Goal: Task Accomplishment & Management: Complete application form

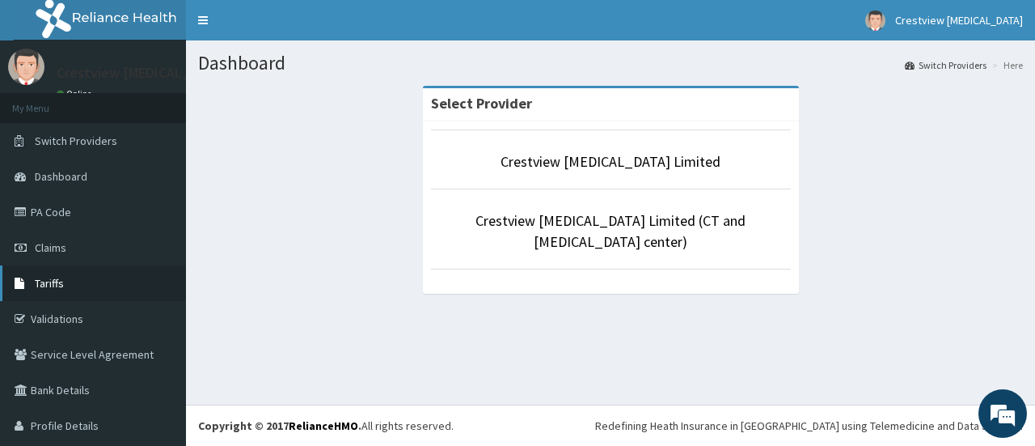
click at [57, 290] on link "Tariffs" at bounding box center [93, 283] width 186 height 36
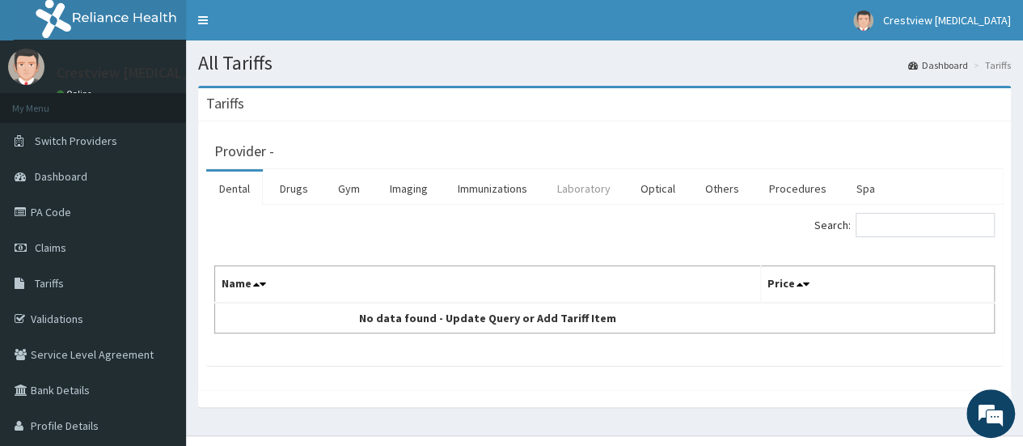
click at [594, 188] on link "Laboratory" at bounding box center [583, 188] width 79 height 34
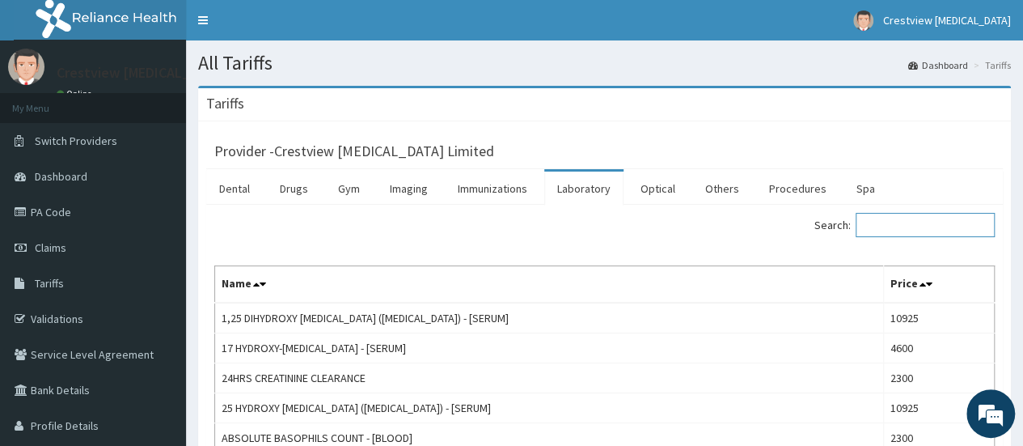
click at [894, 226] on input "Search:" at bounding box center [925, 225] width 139 height 24
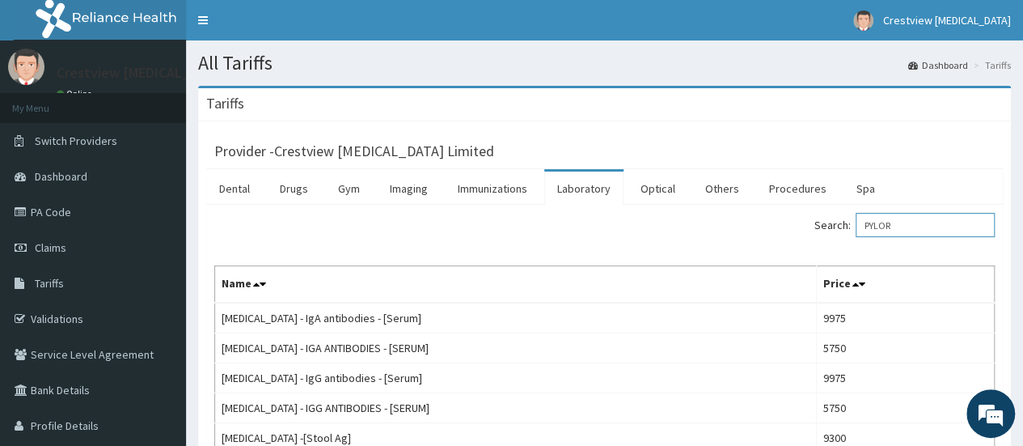
scroll to position [177, 0]
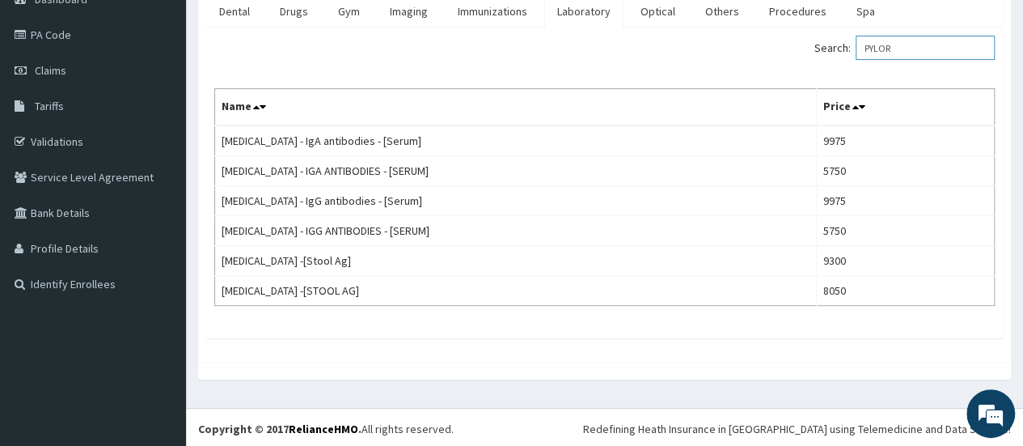
drag, startPoint x: 906, startPoint y: 45, endPoint x: 769, endPoint y: 40, distance: 136.8
click at [763, 40] on div "Search: PYLOR" at bounding box center [806, 50] width 378 height 28
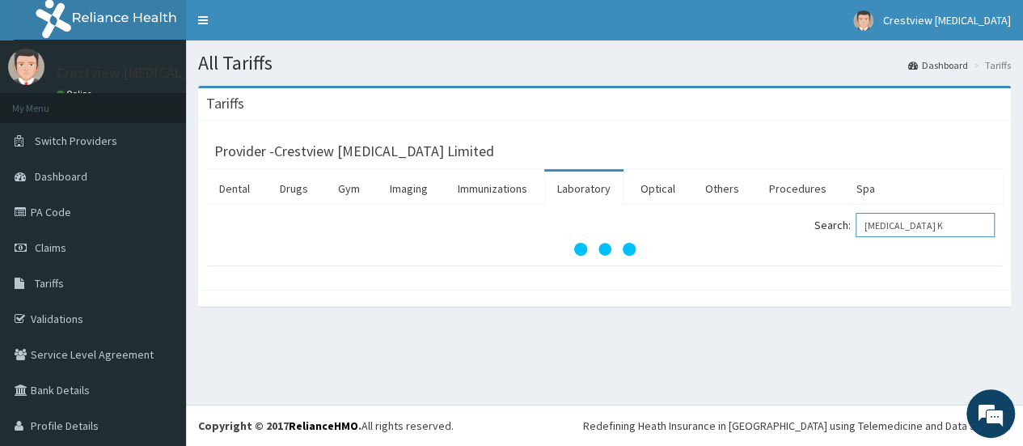
scroll to position [0, 0]
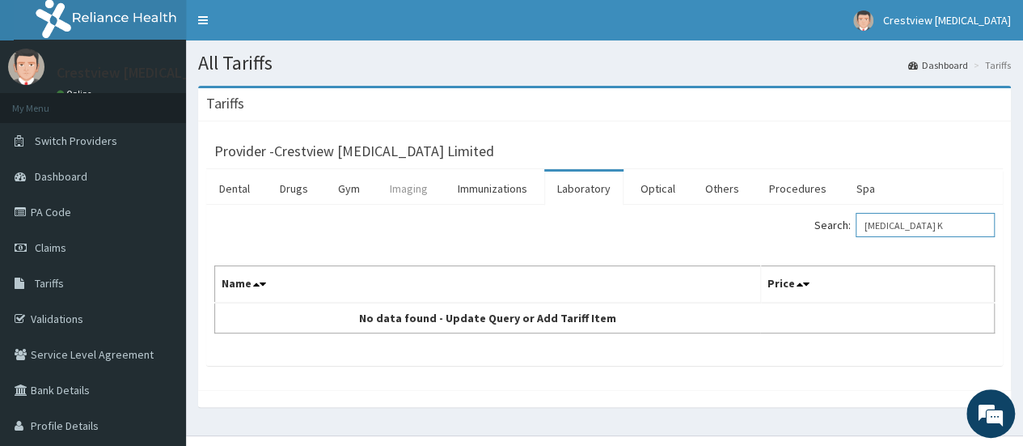
type input "MRI K"
click at [396, 194] on link "Imaging" at bounding box center [409, 188] width 64 height 34
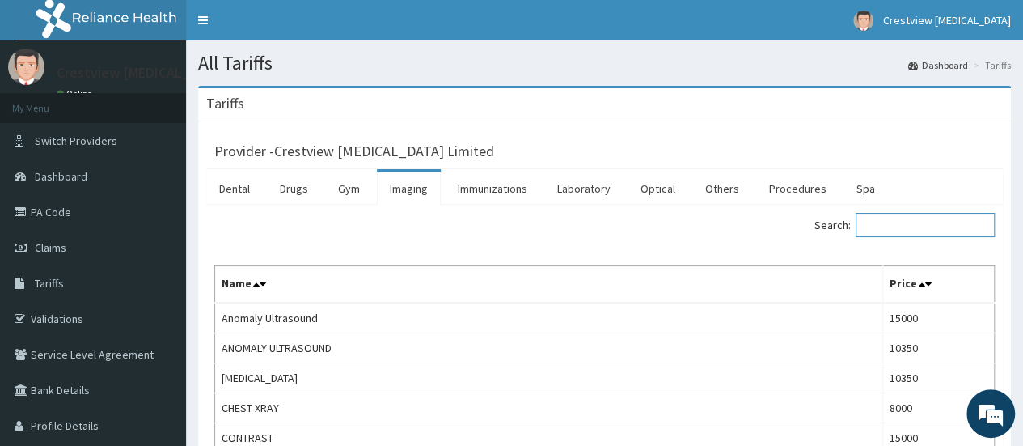
click at [898, 224] on input "Search:" at bounding box center [925, 225] width 139 height 24
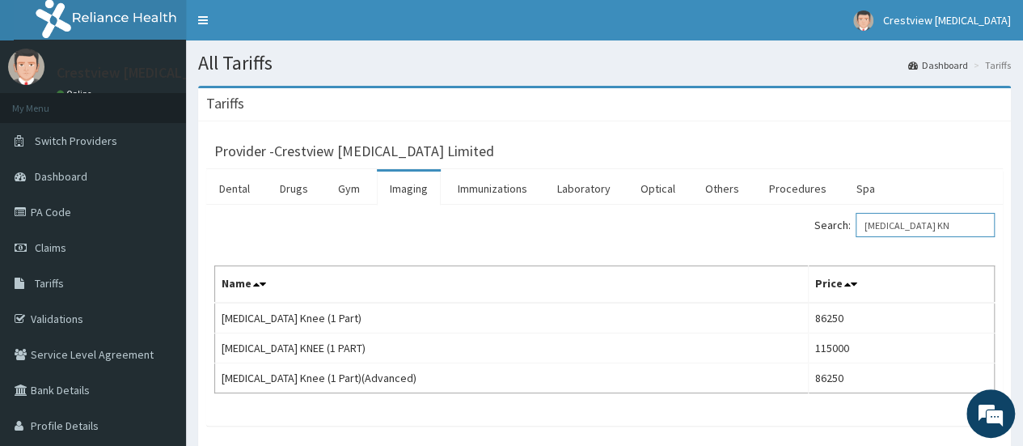
type input "MRI KN"
drag, startPoint x: 53, startPoint y: 243, endPoint x: 65, endPoint y: 244, distance: 12.2
click at [53, 243] on span "Claims" at bounding box center [51, 247] width 32 height 15
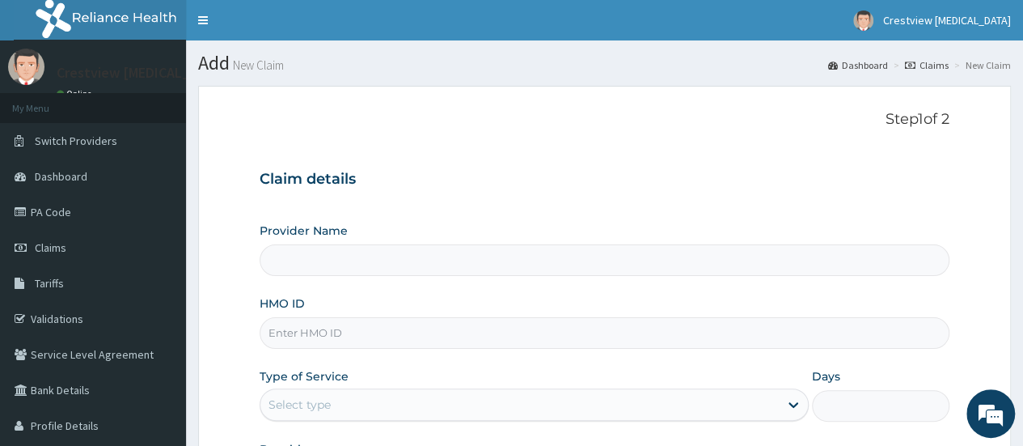
paste input "CVR/10019/a"
type input "CVR/10019/a"
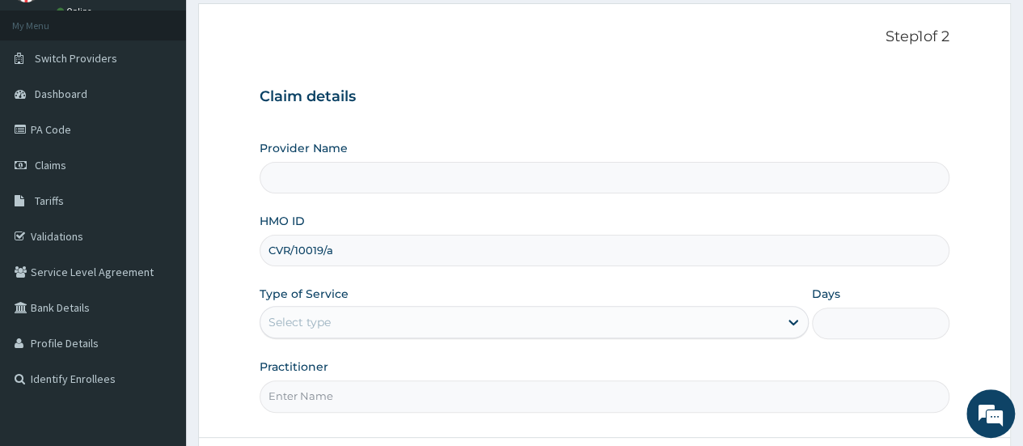
type input "Crestview Radiology Limited"
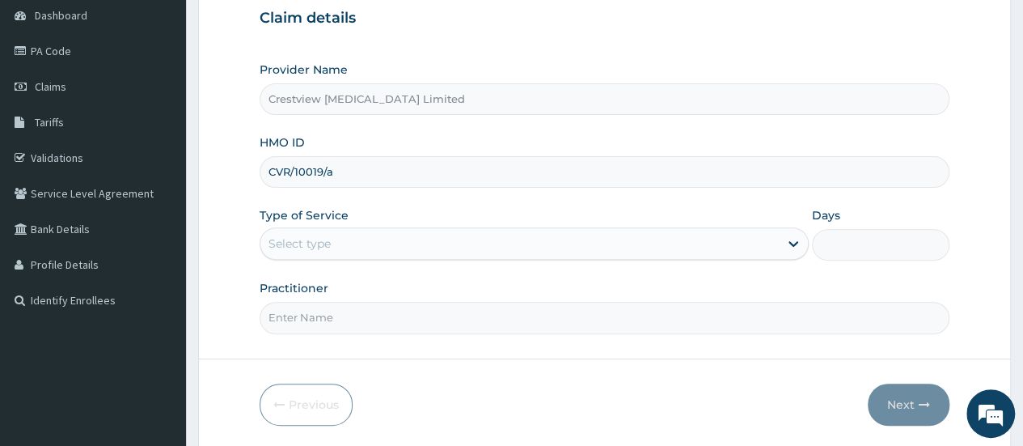
scroll to position [215, 0]
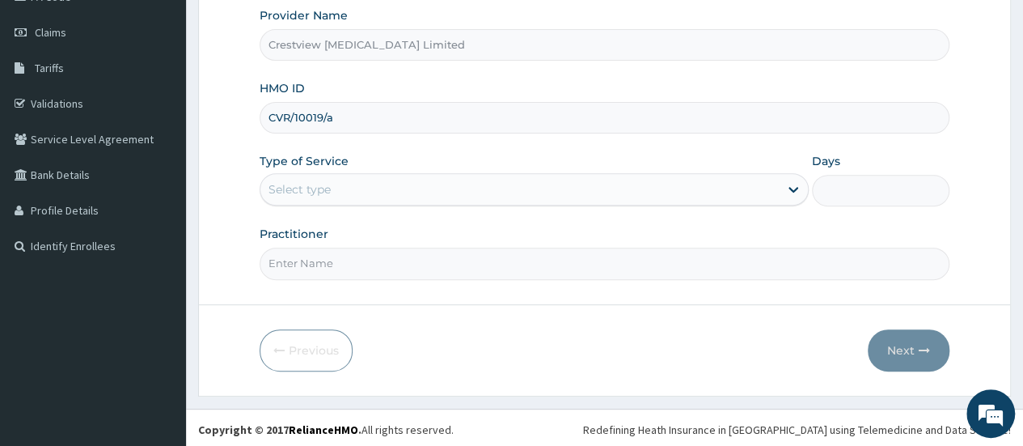
type input "CVR/10019/a"
click at [382, 188] on div "Select type" at bounding box center [519, 189] width 518 height 26
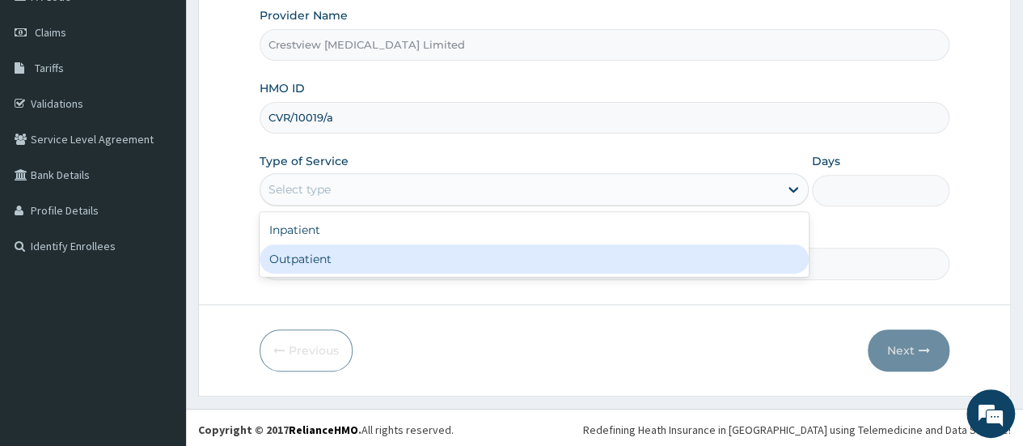
click at [377, 260] on div "Outpatient" at bounding box center [534, 258] width 549 height 29
type input "1"
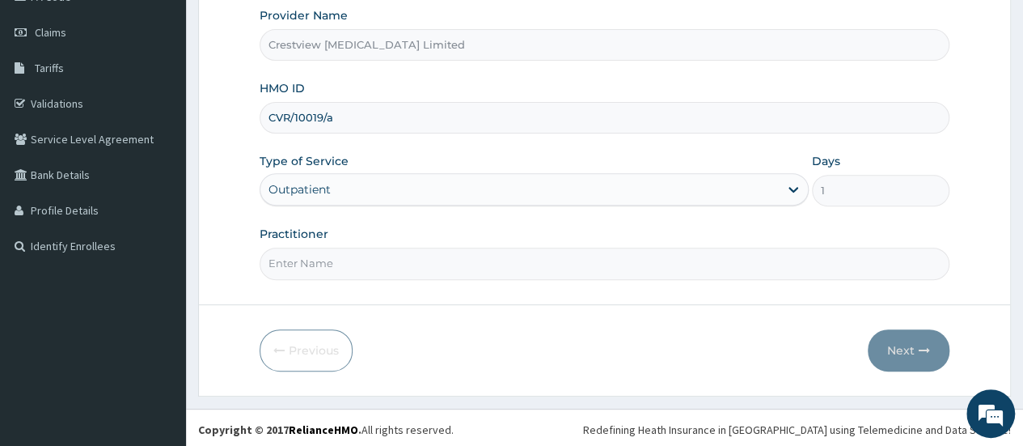
click at [377, 260] on input "Practitioner" at bounding box center [605, 263] width 690 height 32
type input "DR TALABI"
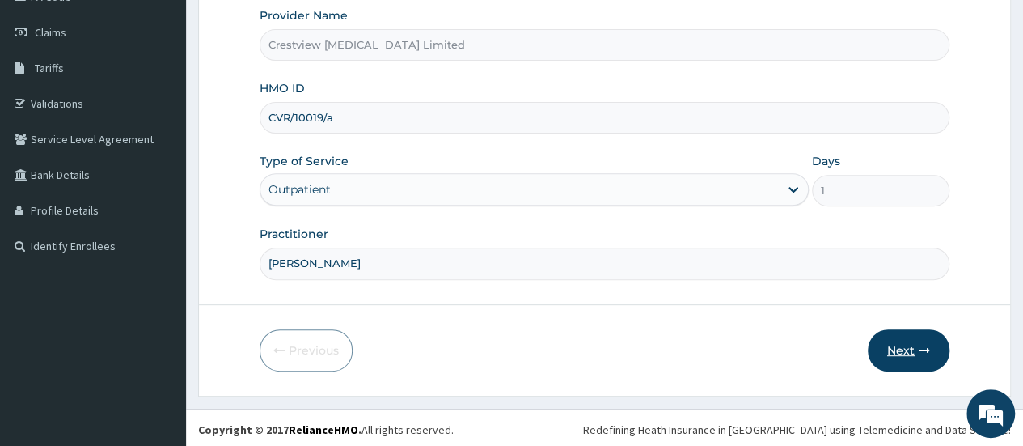
click at [895, 340] on button "Next" at bounding box center [909, 350] width 82 height 42
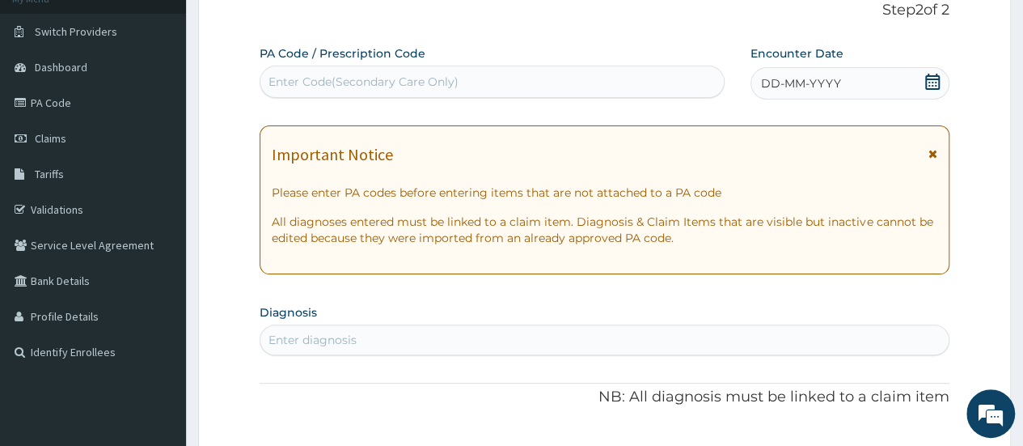
scroll to position [53, 0]
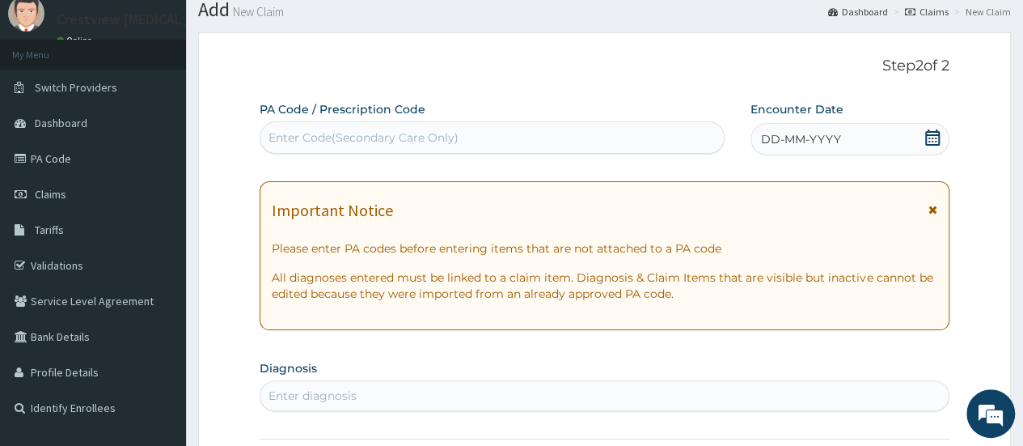
click at [586, 127] on div "Enter Code(Secondary Care Only)" at bounding box center [491, 138] width 463 height 26
paste input "PA/416927"
type input "PA/416927"
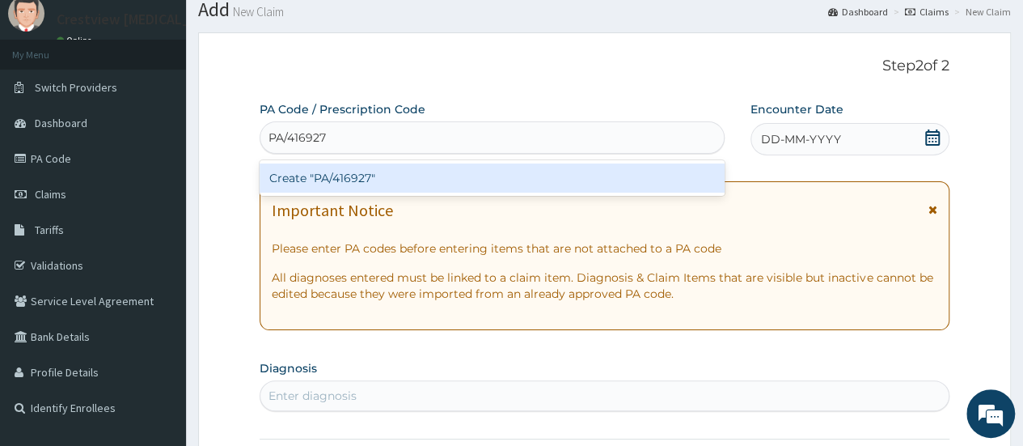
click at [517, 180] on div "Create "PA/416927"" at bounding box center [492, 177] width 464 height 29
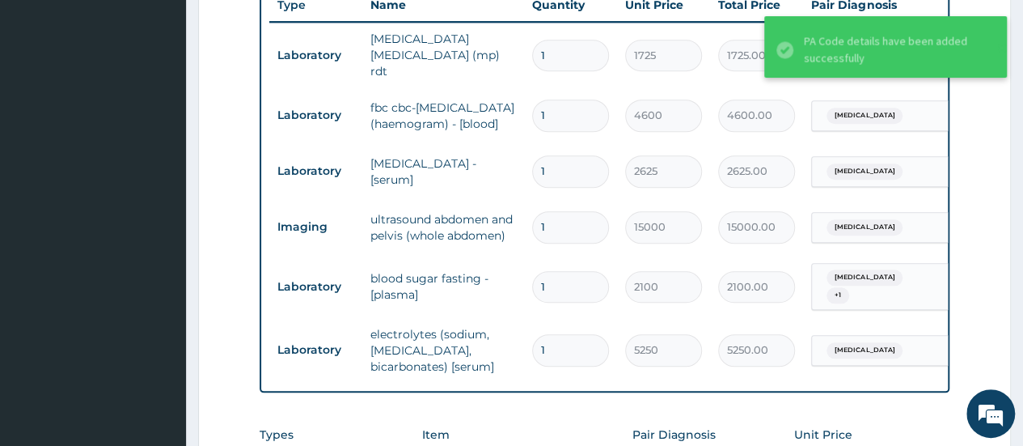
scroll to position [581, 0]
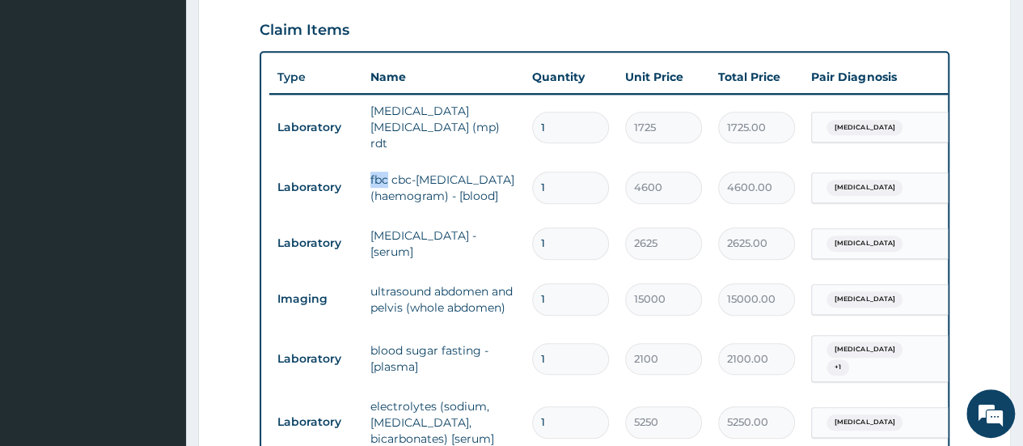
drag, startPoint x: 370, startPoint y: 135, endPoint x: 386, endPoint y: 129, distance: 16.7
click at [386, 163] on td "fbc cbc-complete blood count (haemogram) - [blood]" at bounding box center [443, 187] width 162 height 49
copy td "fbc"
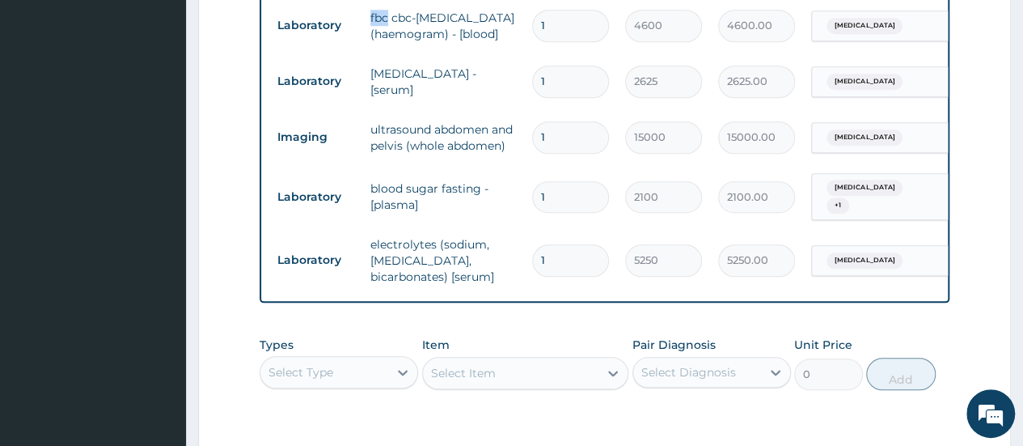
scroll to position [951, 0]
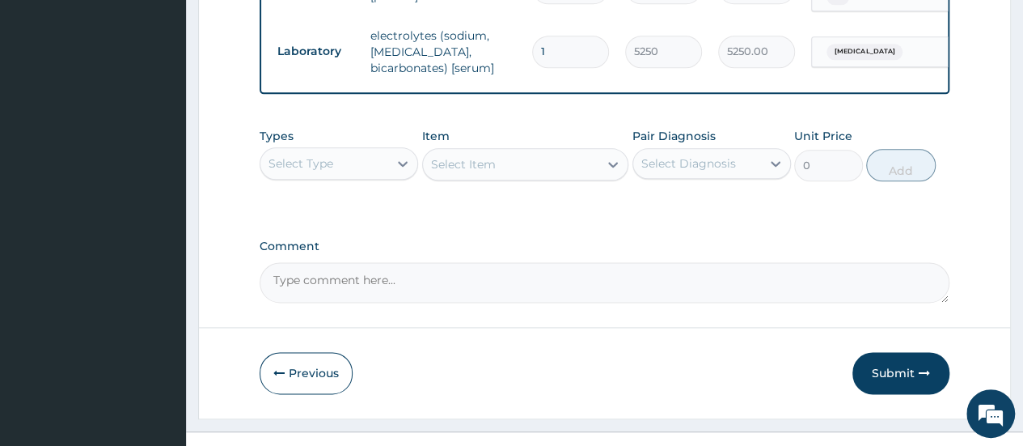
drag, startPoint x: 891, startPoint y: 341, endPoint x: 830, endPoint y: 235, distance: 122.5
click at [891, 352] on button "Submit" at bounding box center [900, 373] width 97 height 42
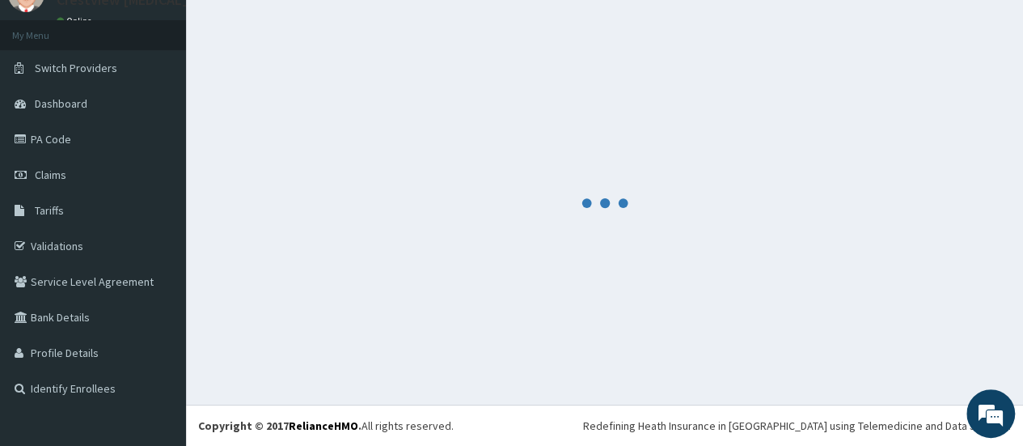
scroll to position [72, 0]
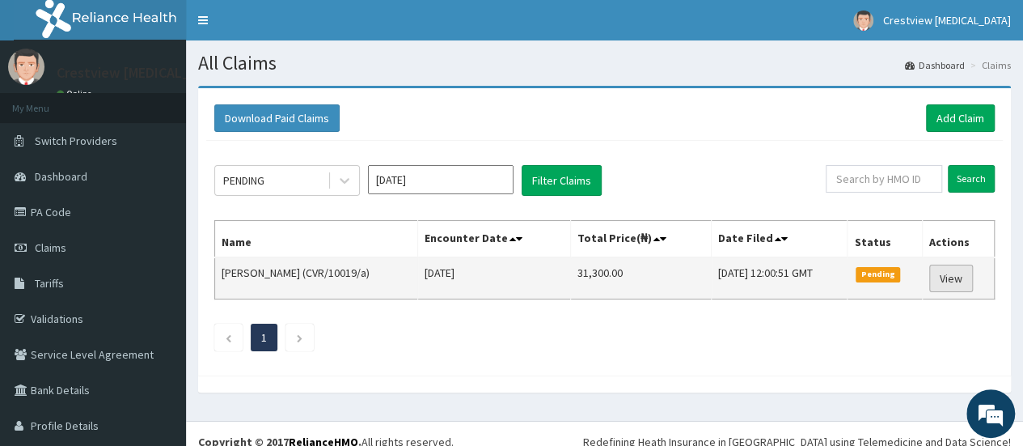
click at [947, 274] on link "View" at bounding box center [951, 277] width 44 height 27
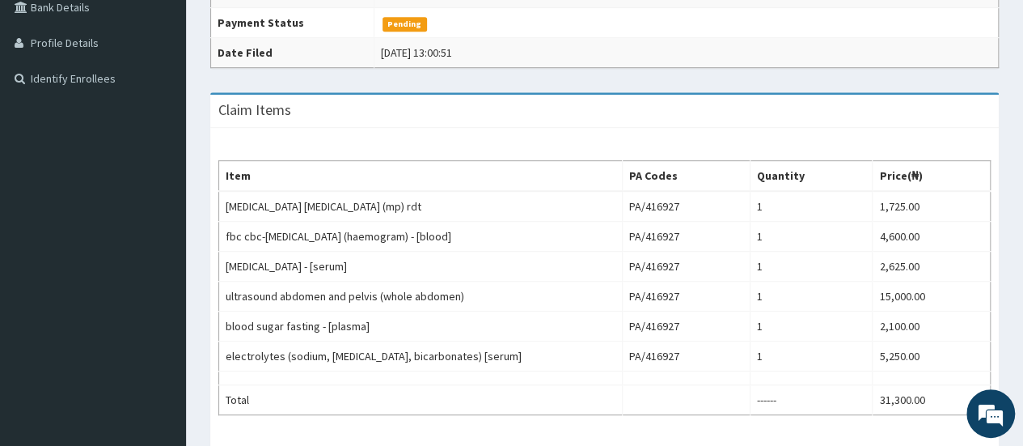
scroll to position [485, 0]
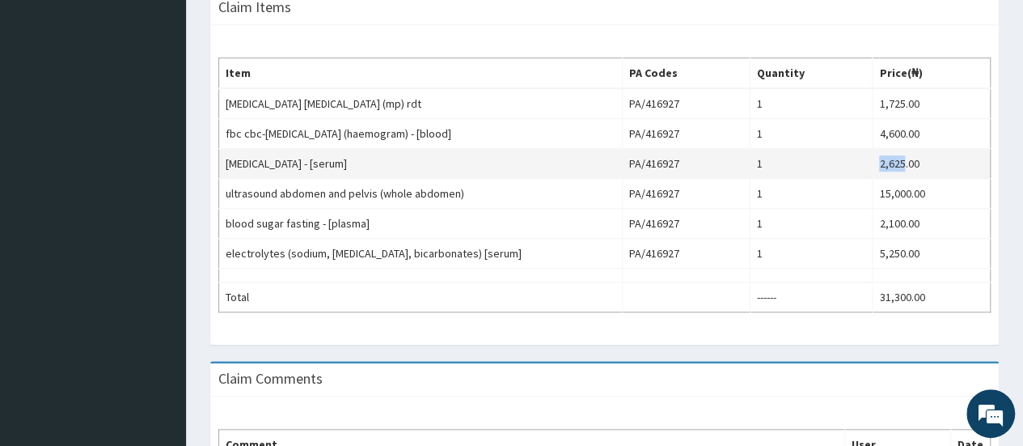
drag, startPoint x: 877, startPoint y: 157, endPoint x: 904, endPoint y: 158, distance: 27.5
click at [904, 158] on td "2,625.00" at bounding box center [932, 164] width 118 height 30
copy td "2,625"
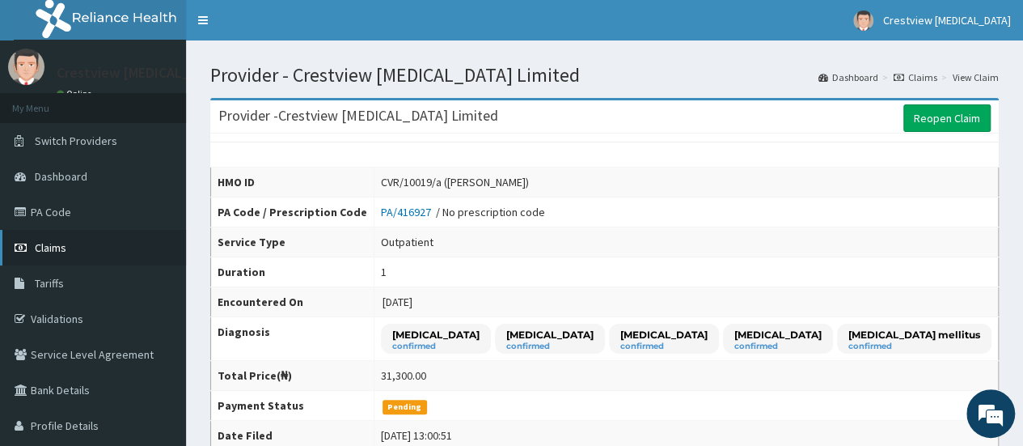
click at [53, 244] on span "Claims" at bounding box center [51, 247] width 32 height 15
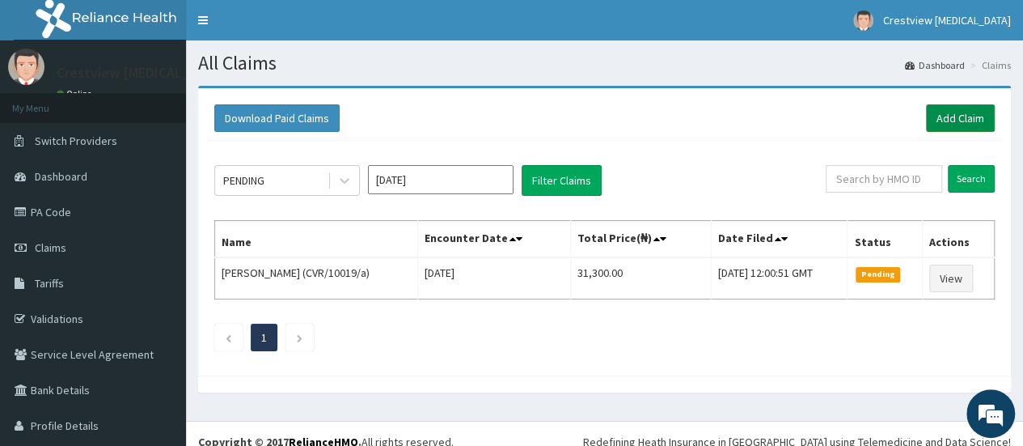
click at [940, 119] on link "Add Claim" at bounding box center [960, 117] width 69 height 27
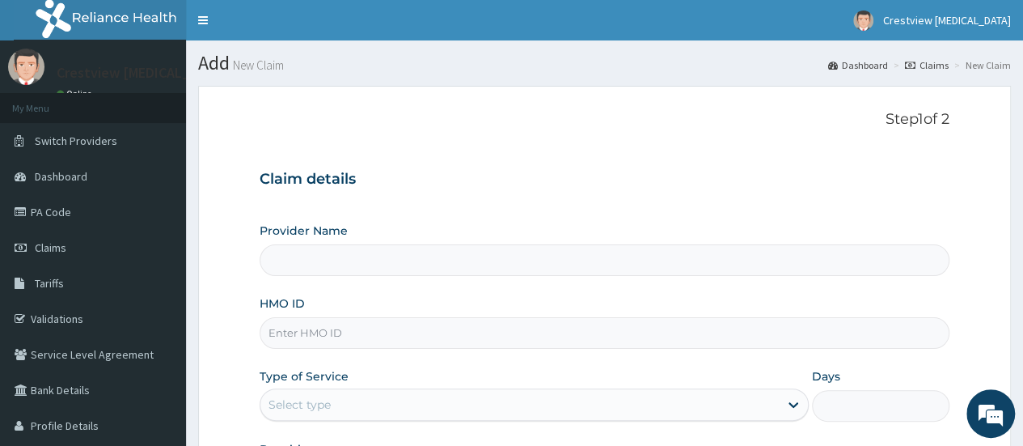
type input "Crestview Radiology Limited"
paste input "CMC/10284/A"
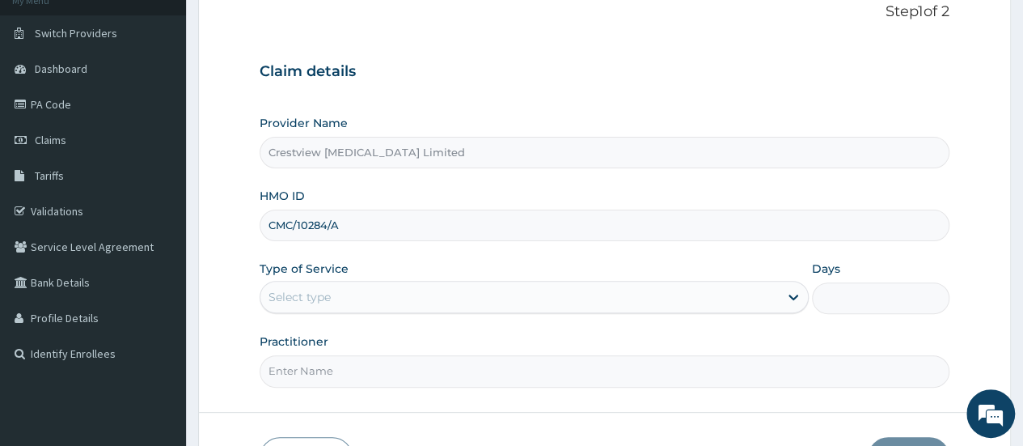
scroll to position [162, 0]
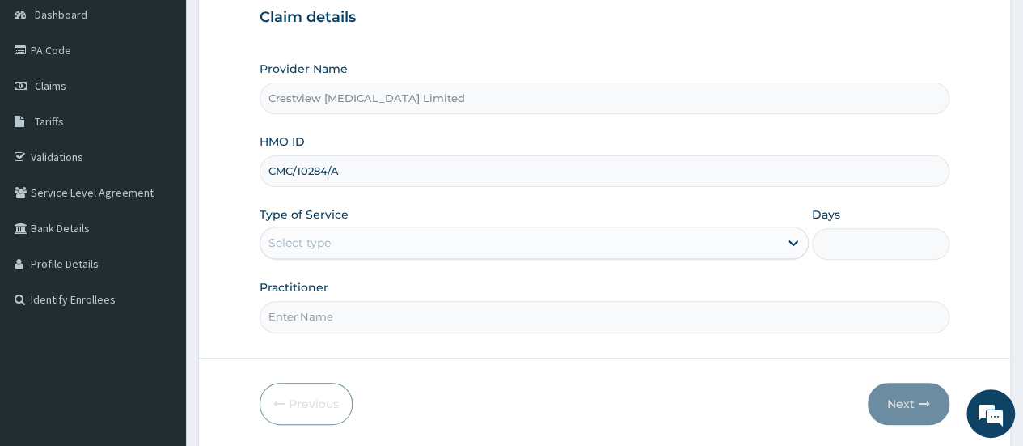
type input "CMC/10284/A"
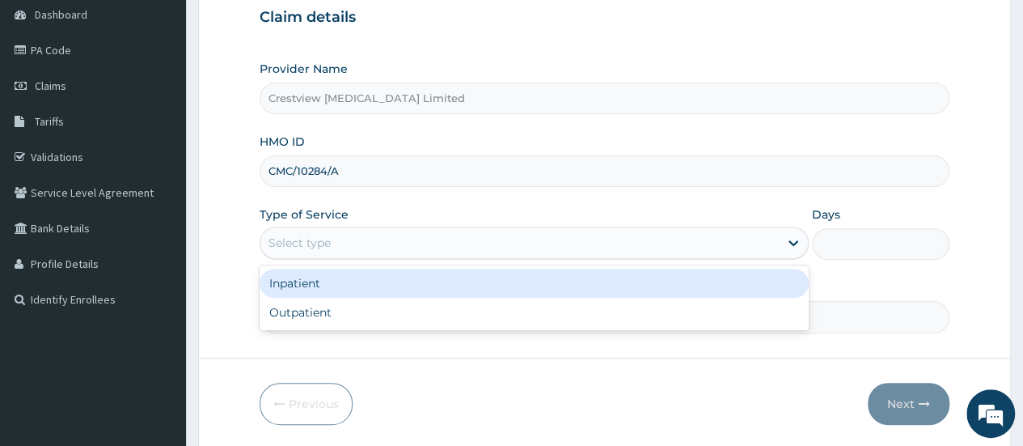
click at [358, 231] on div "Select type" at bounding box center [519, 243] width 518 height 26
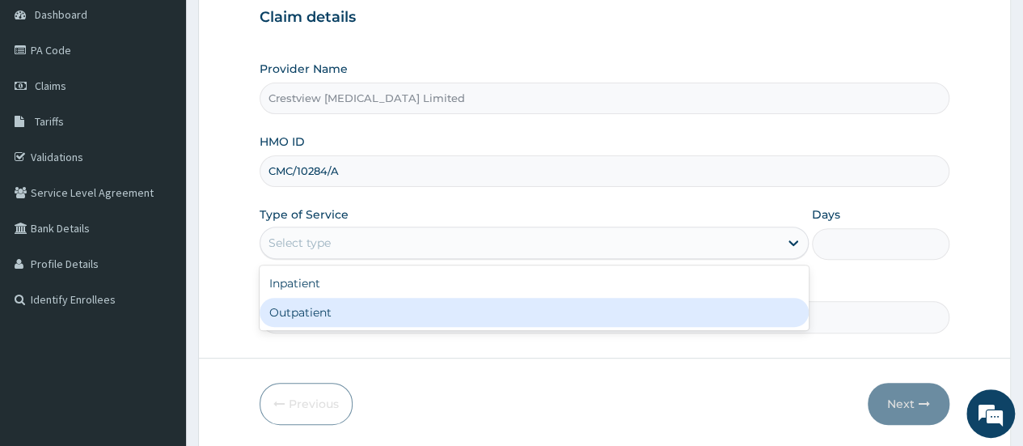
click at [357, 321] on div "Outpatient" at bounding box center [534, 312] width 549 height 29
type input "1"
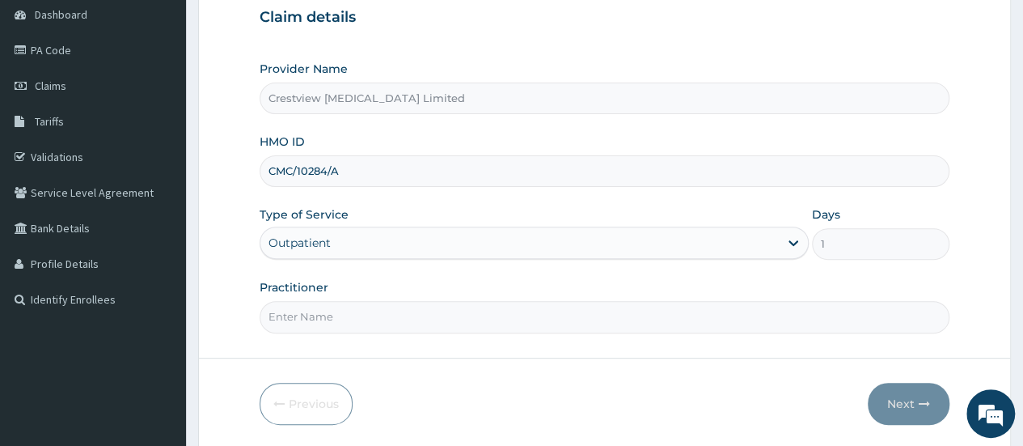
click at [357, 321] on input "Practitioner" at bounding box center [605, 317] width 690 height 32
type input "DR TALABI"
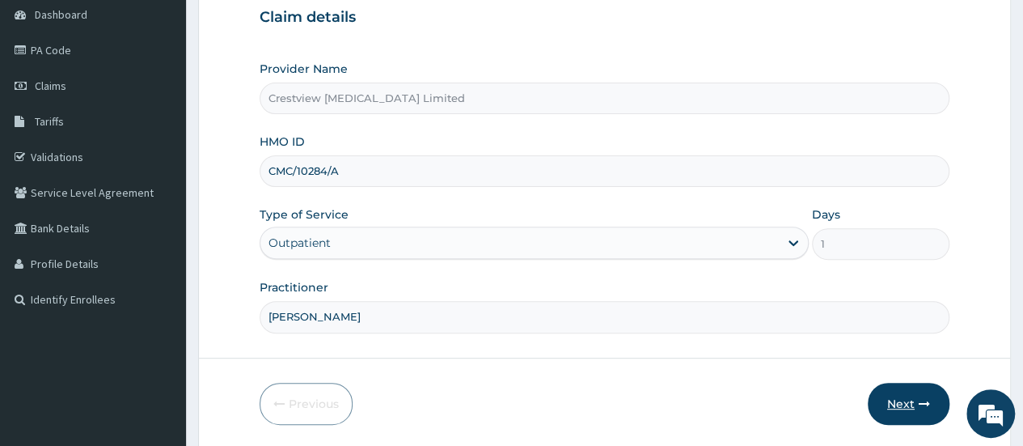
click at [911, 399] on button "Next" at bounding box center [909, 403] width 82 height 42
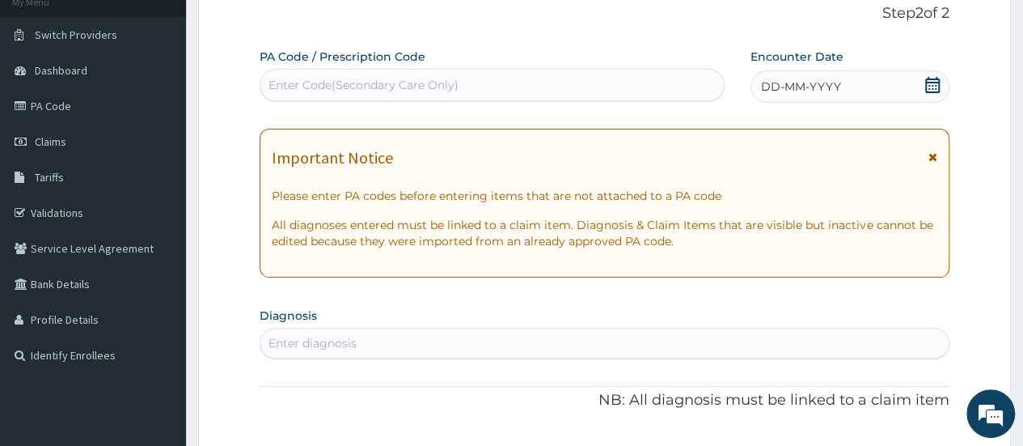
scroll to position [81, 0]
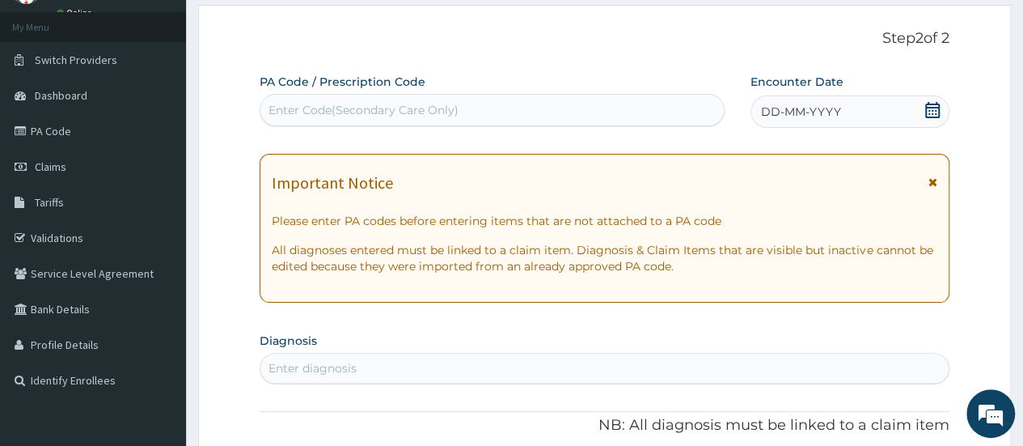
click at [940, 108] on icon at bounding box center [932, 110] width 15 height 16
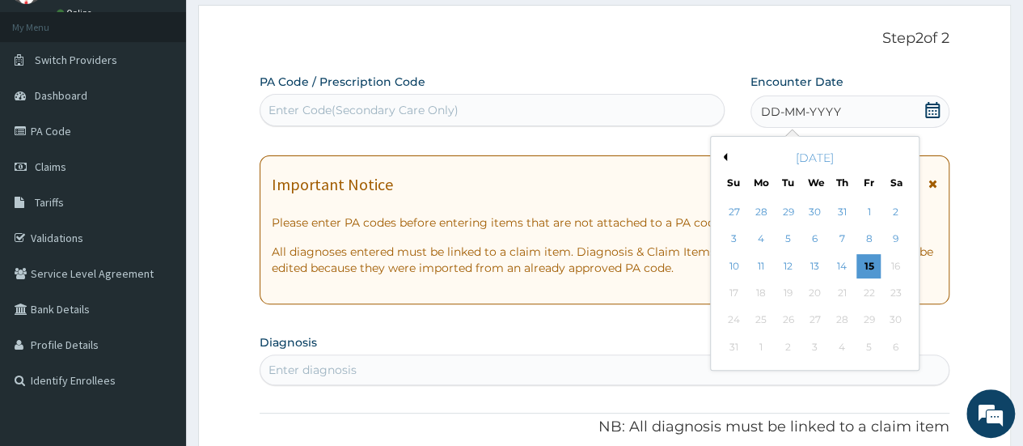
scroll to position [0, 0]
click at [868, 263] on div "15" at bounding box center [868, 266] width 24 height 24
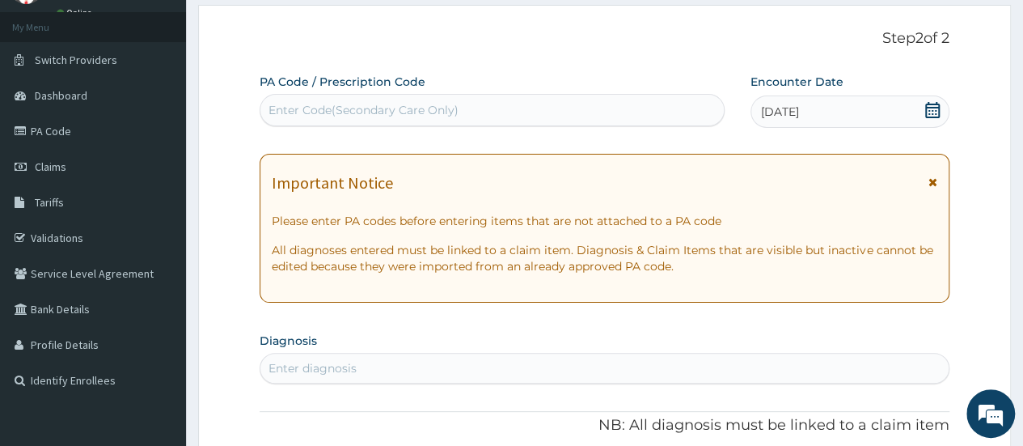
click at [402, 108] on div "Enter Code(Secondary Care Only)" at bounding box center [363, 110] width 190 height 16
paste input "PA/D23EDA"
type input "PA/D23EDA"
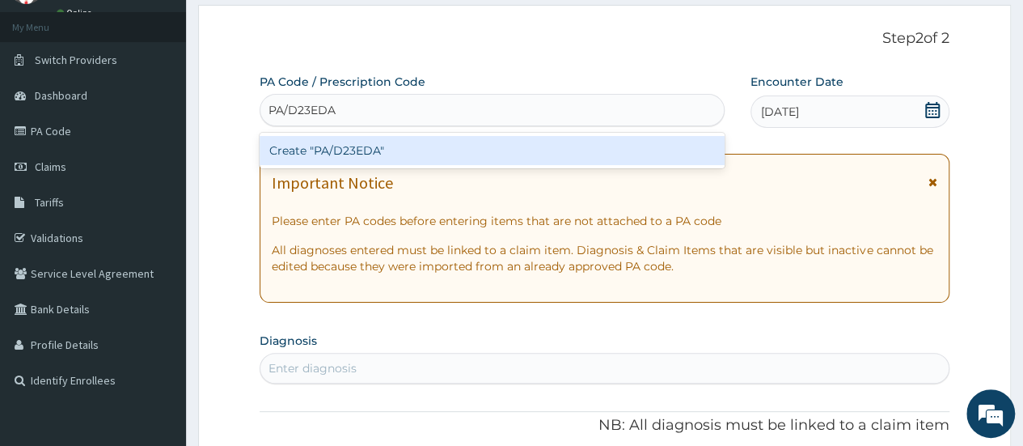
click at [446, 150] on div "Create "PA/D23EDA"" at bounding box center [492, 150] width 464 height 29
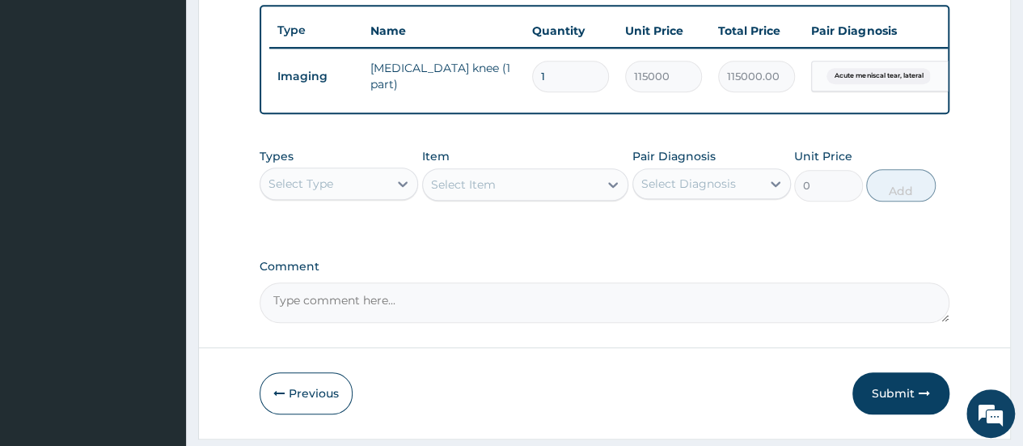
scroll to position [573, 0]
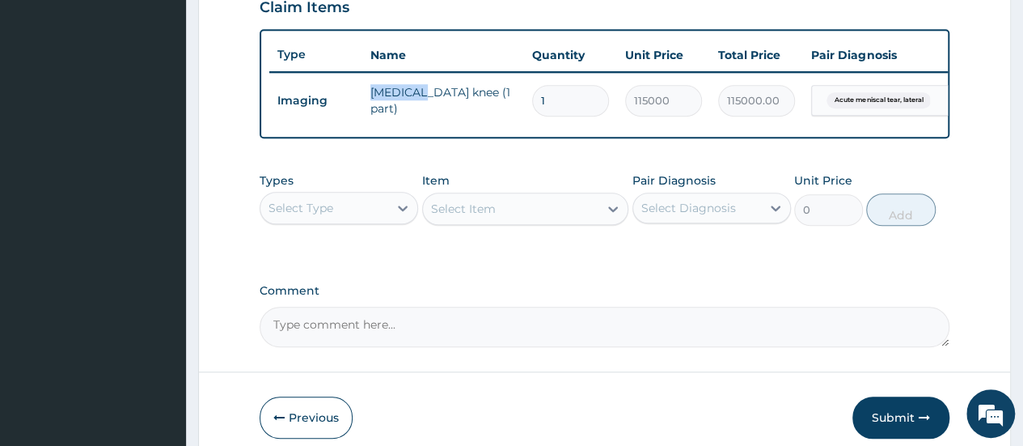
drag, startPoint x: 367, startPoint y: 95, endPoint x: 419, endPoint y: 94, distance: 51.8
click at [419, 94] on td "mri knee (1 part)" at bounding box center [443, 100] width 162 height 49
copy td "mri knee"
click at [892, 418] on button "Submit" at bounding box center [900, 417] width 97 height 42
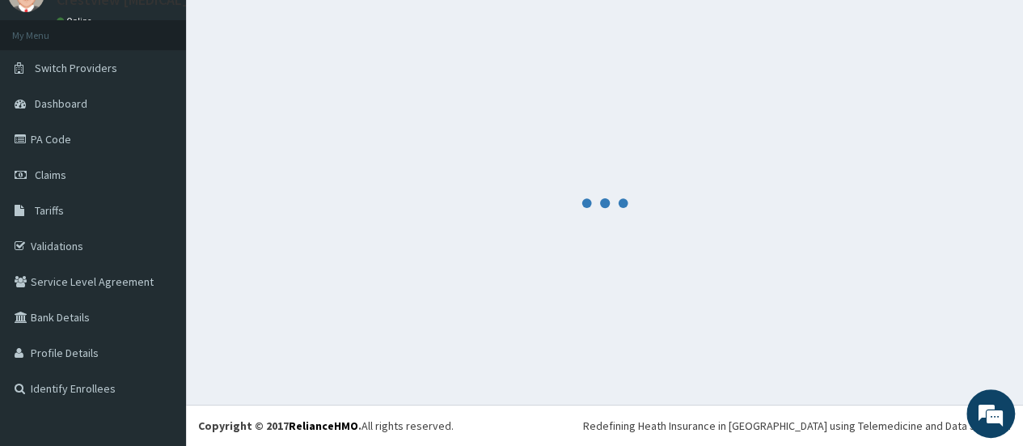
scroll to position [72, 0]
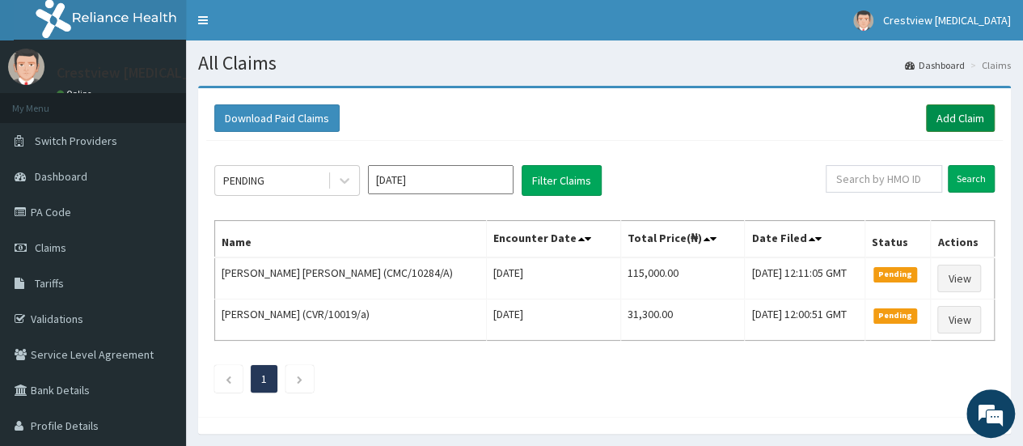
click at [951, 123] on link "Add Claim" at bounding box center [960, 117] width 69 height 27
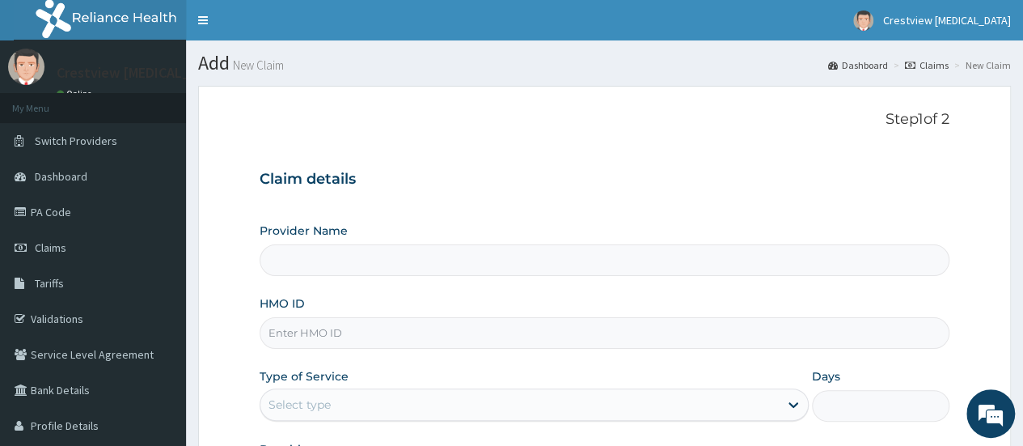
paste input "cvr/10034/a"
type input "cvr/10034/a"
type input "Crestview Radiology Limited"
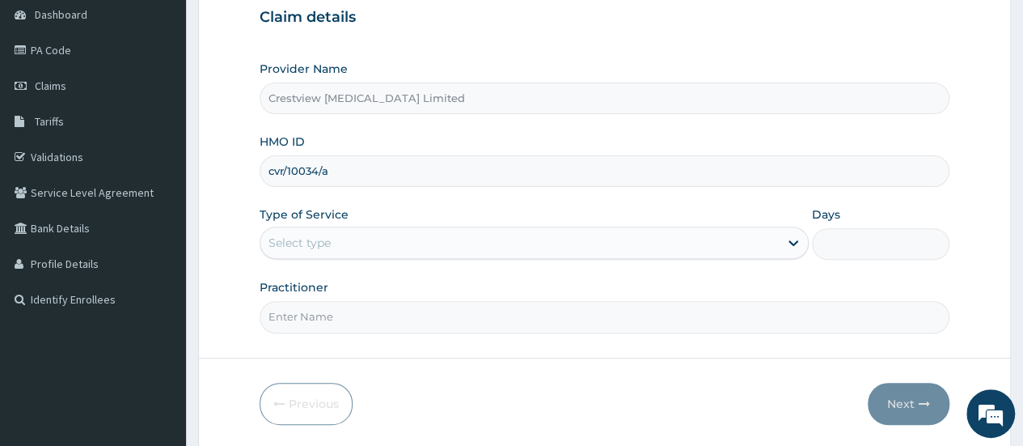
type input "cvr/10034/a"
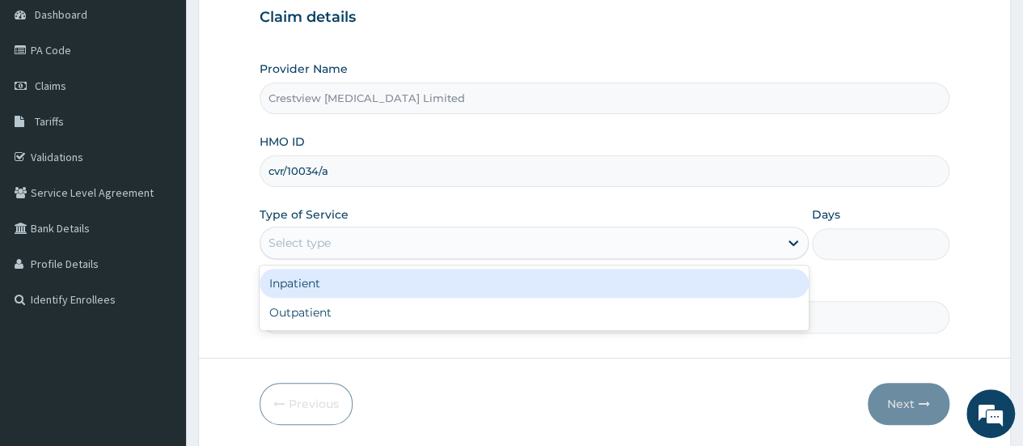
click at [391, 251] on div "Select type" at bounding box center [519, 243] width 518 height 26
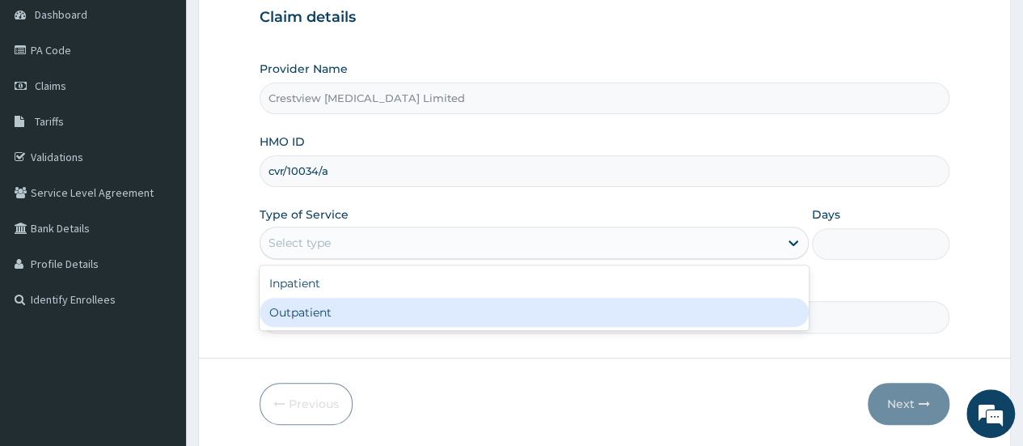
click at [383, 315] on div "Outpatient" at bounding box center [534, 312] width 549 height 29
type input "1"
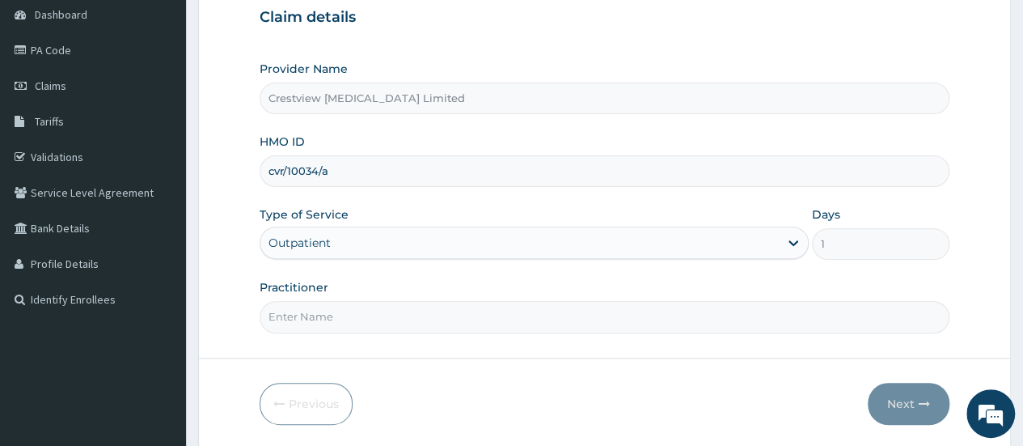
click at [383, 315] on input "Practitioner" at bounding box center [605, 317] width 690 height 32
type input "DR TALABI"
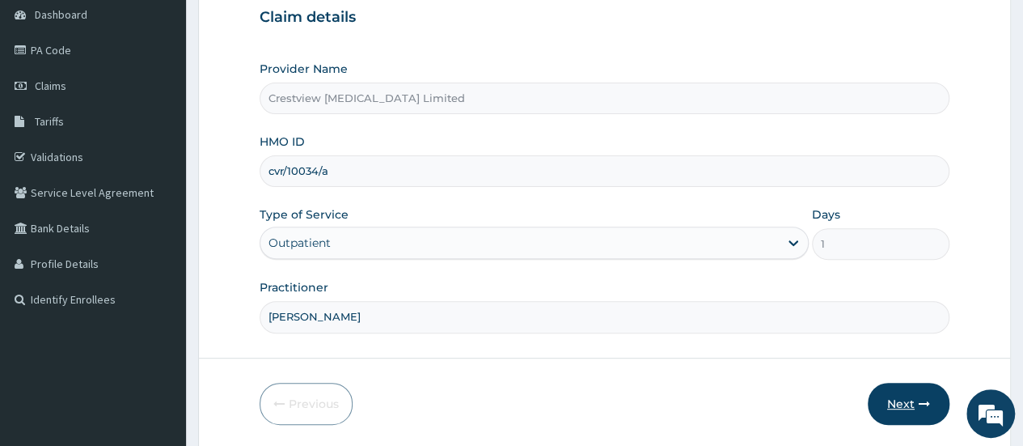
click at [906, 403] on button "Next" at bounding box center [909, 403] width 82 height 42
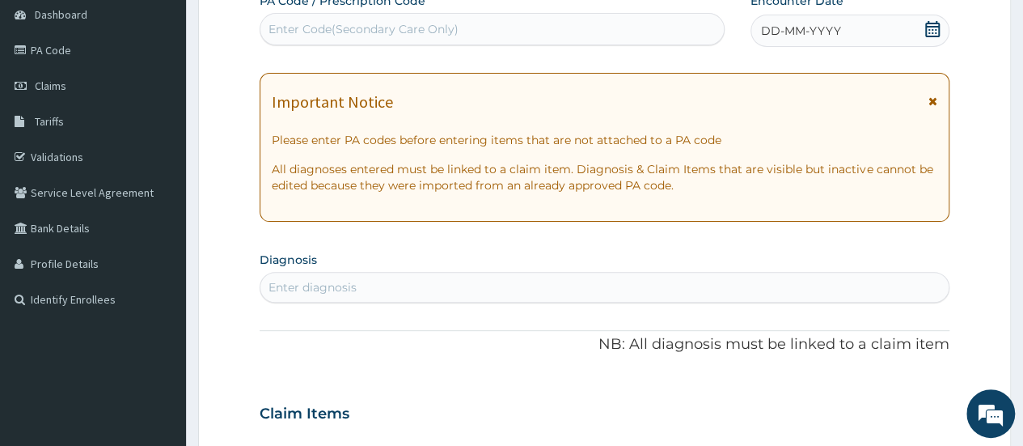
scroll to position [0, 0]
click at [474, 35] on div "Enter Code(Secondary Care Only)" at bounding box center [491, 29] width 463 height 26
paste input "PA/EAA842"
type input "PA/EAA842"
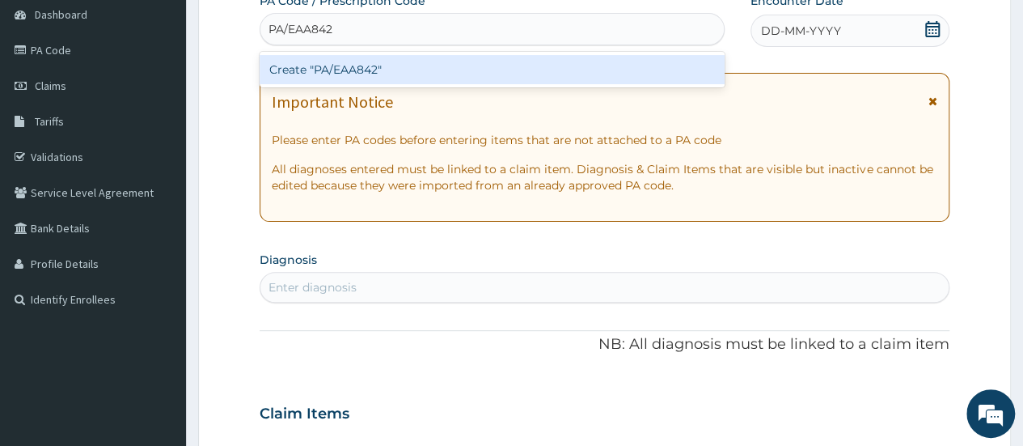
click at [478, 61] on div "Create "PA/EAA842"" at bounding box center [492, 69] width 464 height 29
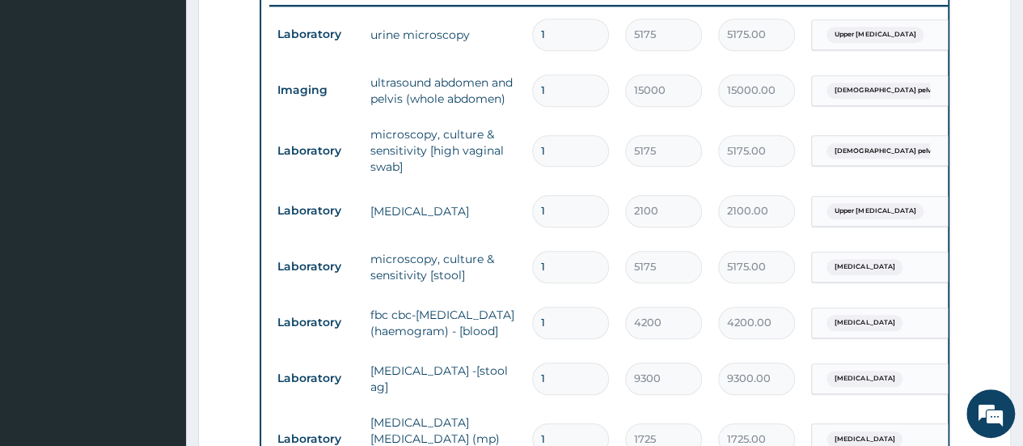
scroll to position [646, 0]
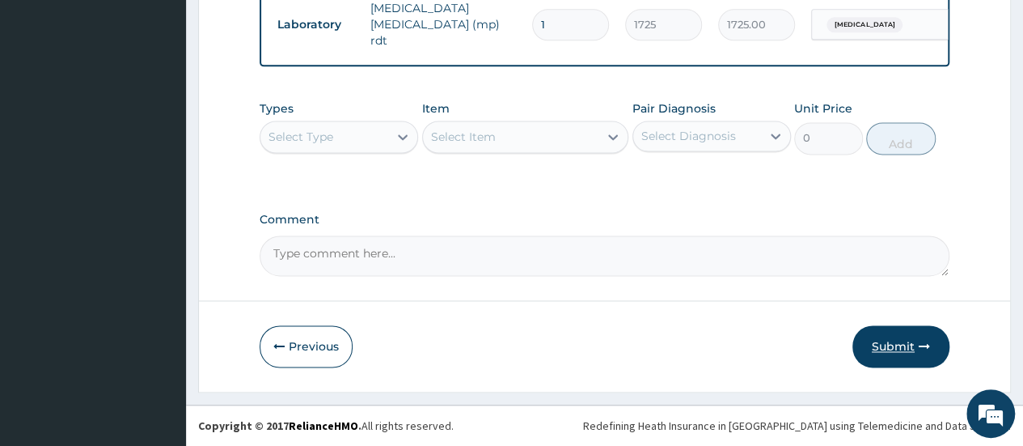
click at [886, 347] on button "Submit" at bounding box center [900, 346] width 97 height 42
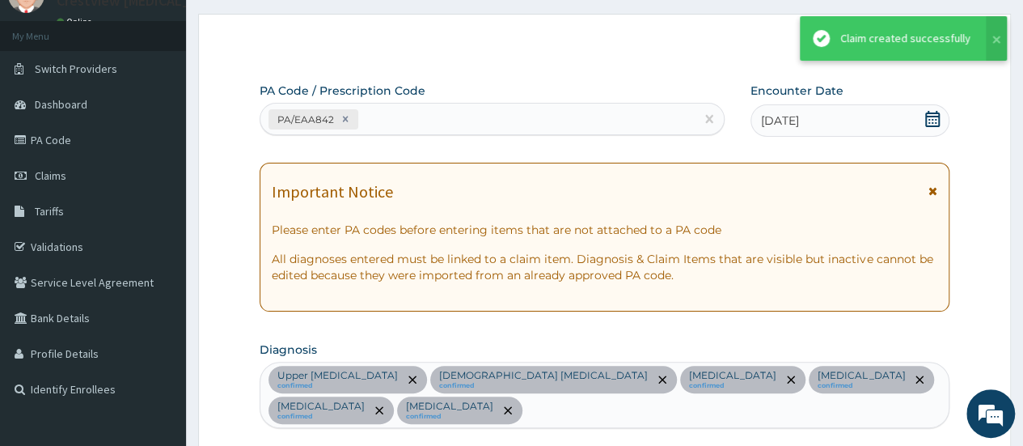
scroll to position [1093, 0]
